Goal: Information Seeking & Learning: Check status

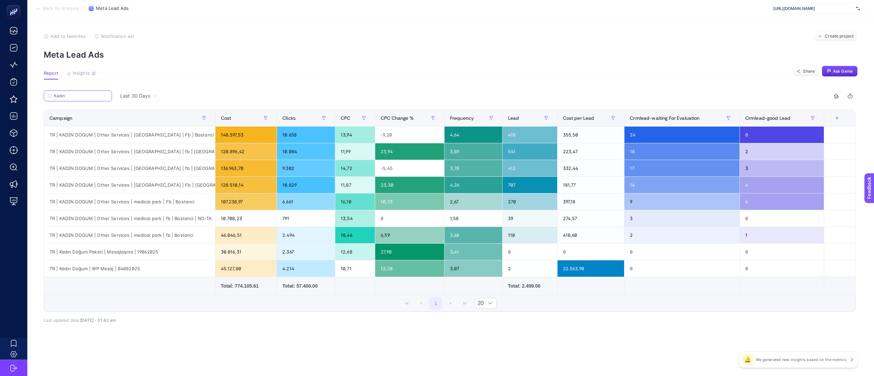
click at [72, 94] on input "Kadın" at bounding box center [81, 96] width 54 height 5
click at [72, 94] on input "Kadın" at bounding box center [78, 96] width 46 height 5
click at [107, 94] on icon at bounding box center [106, 96] width 4 height 4
click at [0, 0] on input "Search" at bounding box center [0, 0] width 0 height 0
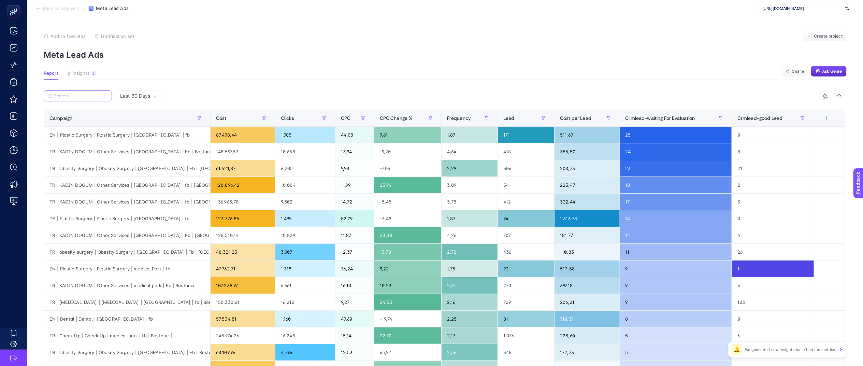
click at [83, 94] on input "Search" at bounding box center [81, 96] width 54 height 5
click at [212, 47] on section "Add to favorites false Notification set Create project Meta Lead Ads" at bounding box center [445, 45] width 803 height 29
click at [73, 94] on input "Search" at bounding box center [81, 96] width 54 height 5
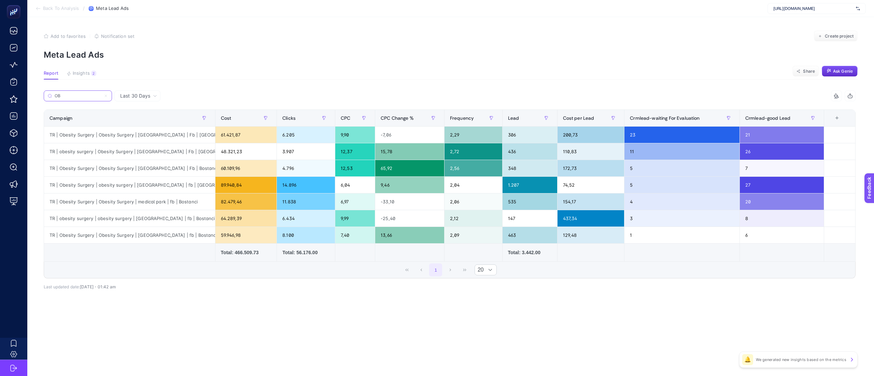
type input "O"
type input "obe"
click at [586, 114] on div "Cost per Lead" at bounding box center [591, 118] width 56 height 11
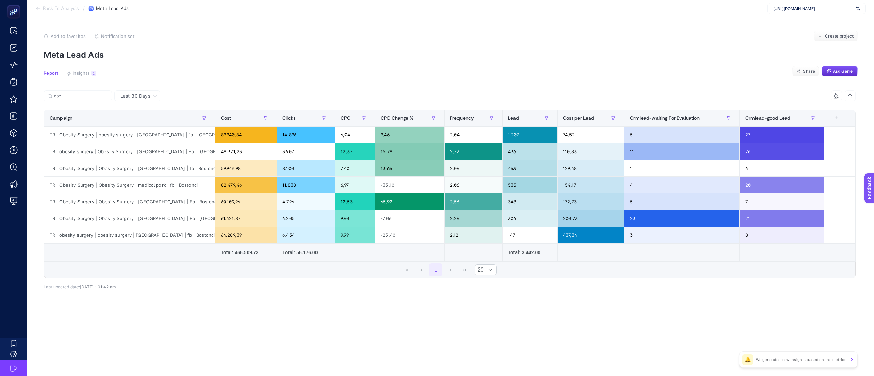
click at [569, 84] on article "Add to favorites false Notification set Create project Meta Lead Ads Report Ins…" at bounding box center [450, 196] width 847 height 359
click at [142, 94] on span "Last 30 Days" at bounding box center [135, 96] width 30 height 7
click at [141, 105] on li "Last 7 Days" at bounding box center [137, 110] width 42 height 12
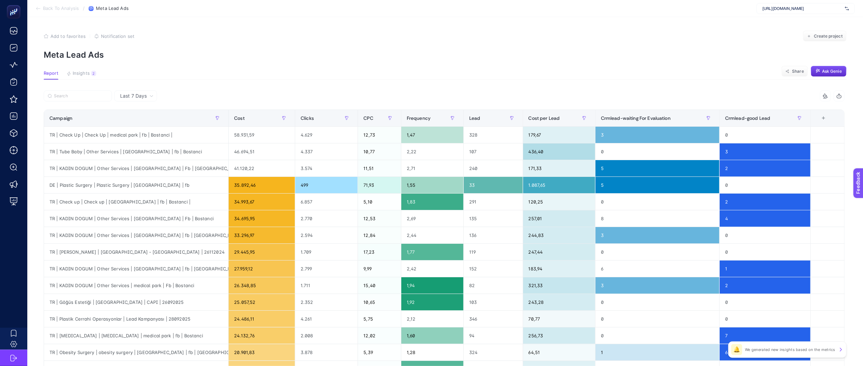
click at [559, 104] on div "8 items selected" at bounding box center [444, 97] width 801 height 15
click at [546, 113] on div "Cost per Lead" at bounding box center [559, 118] width 61 height 11
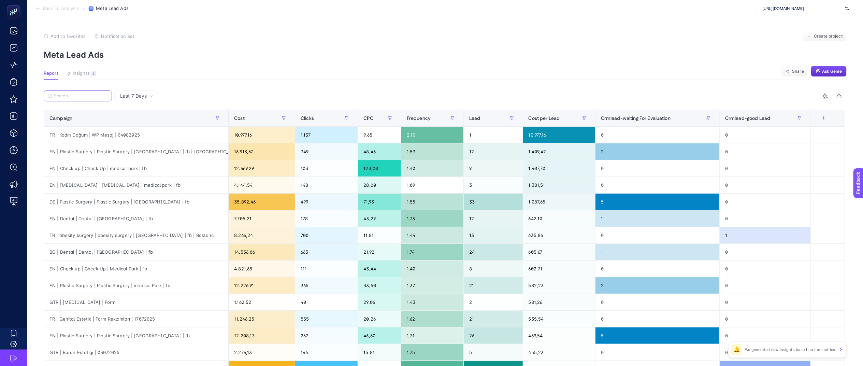
click at [81, 94] on input "Search" at bounding box center [81, 96] width 54 height 5
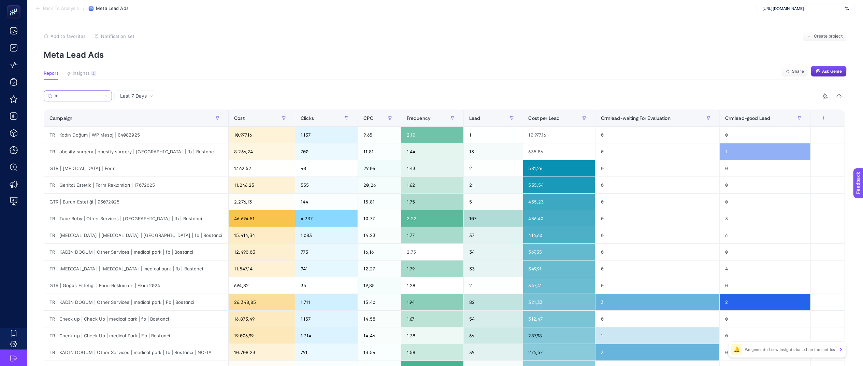
type input "t"
type input "T"
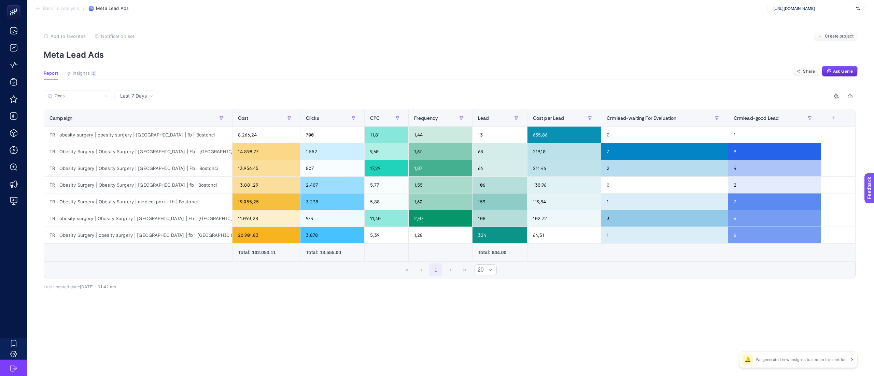
click at [549, 264] on div "1 20" at bounding box center [449, 270] width 811 height 16
click at [84, 95] on input "Obes" at bounding box center [81, 96] width 54 height 5
click at [586, 272] on div "1 20" at bounding box center [449, 270] width 811 height 16
click at [82, 90] on article "Add to favorites false Notification set Create project Meta Lead Ads Report Ins…" at bounding box center [450, 196] width 847 height 359
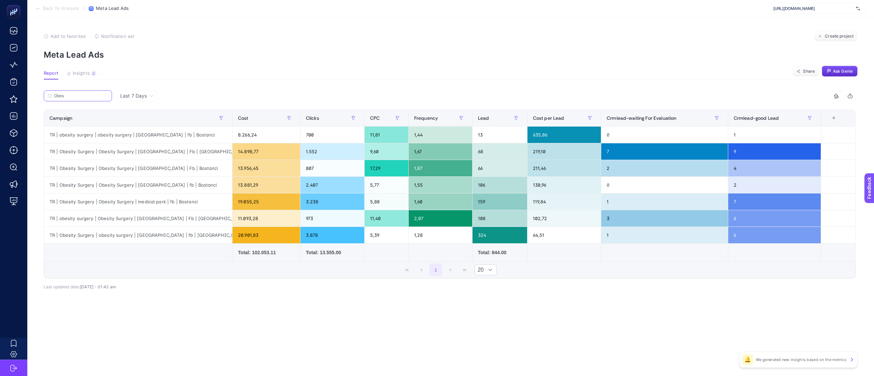
click at [74, 94] on input "Obes" at bounding box center [81, 96] width 54 height 5
click at [74, 94] on input "Obes" at bounding box center [78, 96] width 46 height 5
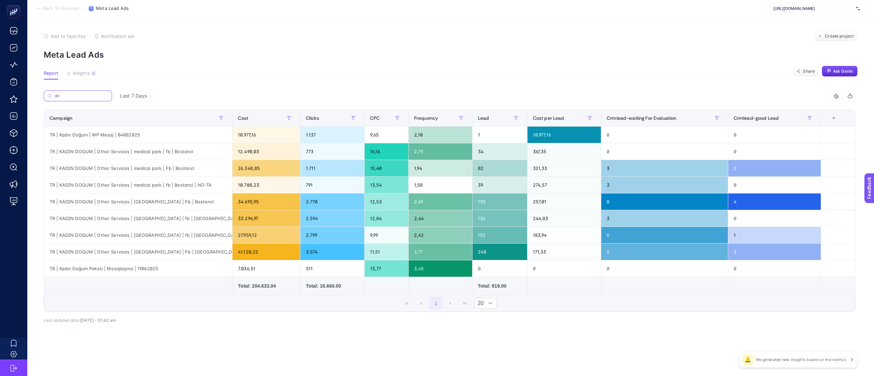
type input "d"
type input "kadı"
click at [78, 96] on input "kadı" at bounding box center [78, 96] width 46 height 5
click at [627, 308] on div "1 20" at bounding box center [449, 303] width 811 height 16
click at [643, 277] on div "0" at bounding box center [664, 268] width 127 height 16
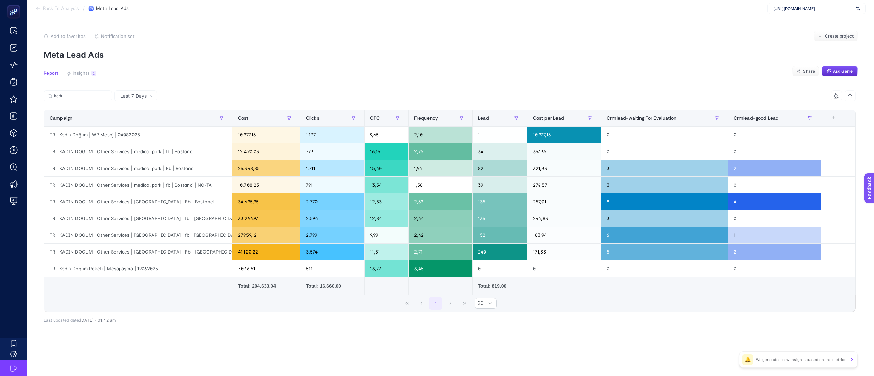
click at [636, 284] on td at bounding box center [664, 286] width 127 height 18
click at [574, 295] on td at bounding box center [564, 286] width 74 height 18
click at [572, 314] on div "kadı 8 items selected Campaign Cost Clicks CPC Frequency Lead Cost per Lead Crm…" at bounding box center [450, 212] width 812 height 222
click at [567, 305] on div "1 20" at bounding box center [449, 303] width 811 height 16
click at [563, 300] on div "1 20" at bounding box center [449, 303] width 811 height 16
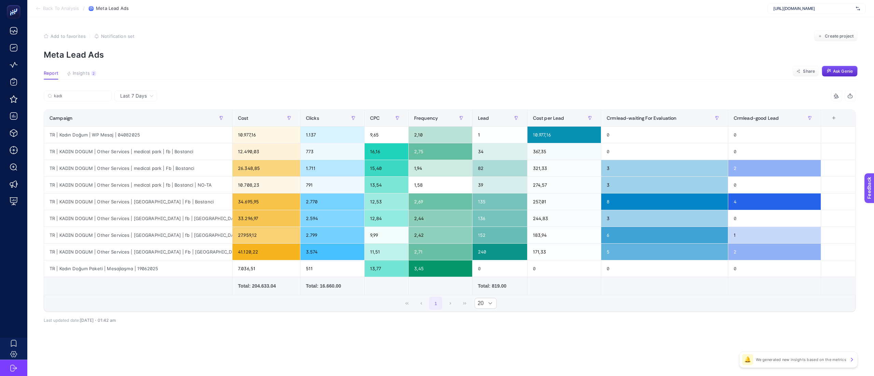
click at [563, 300] on div "1 20" at bounding box center [449, 303] width 811 height 16
click at [406, 319] on div "kadı 8 items selected Campaign Cost Clicks CPC Frequency Lead Cost per Lead Crm…" at bounding box center [450, 212] width 812 height 222
click at [688, 345] on div "Last 7 Days kadı 8 items selected Campaign Cost Clicks CPC Frequency Lead Cost …" at bounding box center [449, 221] width 823 height 262
click at [381, 306] on div "1 20" at bounding box center [449, 303] width 811 height 16
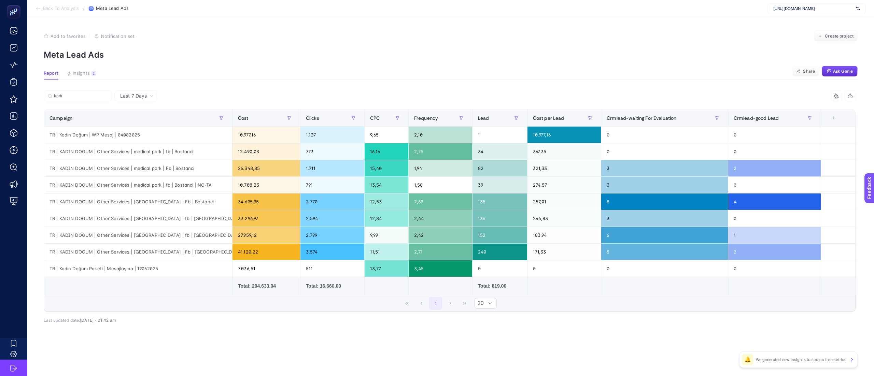
click at [578, 323] on div "kadı 8 items selected Campaign Cost Clicks CPC Frequency Lead Cost per Lead Crm…" at bounding box center [450, 212] width 812 height 222
click at [599, 309] on div "1 20" at bounding box center [449, 303] width 811 height 16
click at [601, 288] on td at bounding box center [664, 286] width 127 height 18
click at [601, 289] on td at bounding box center [664, 286] width 127 height 18
click at [439, 325] on div "kadı 8 items selected Campaign Cost Clicks CPC Frequency Lead Cost per Lead Crm…" at bounding box center [450, 216] width 812 height 230
